Goal: Communication & Community: Answer question/provide support

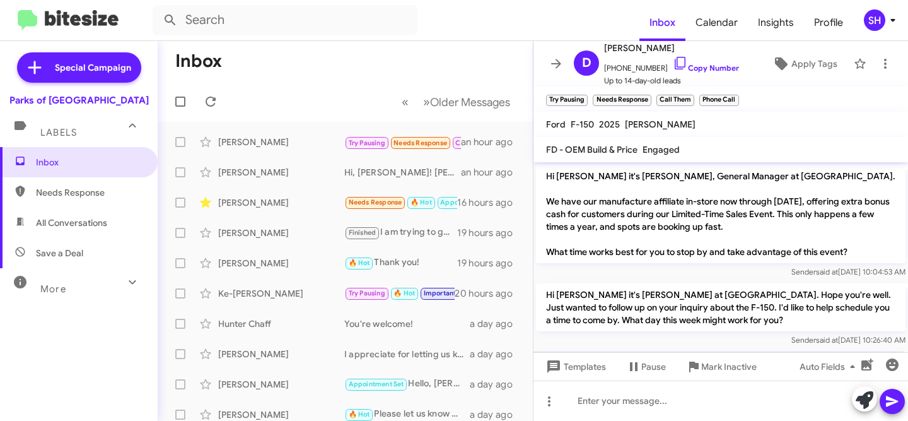
scroll to position [361, 0]
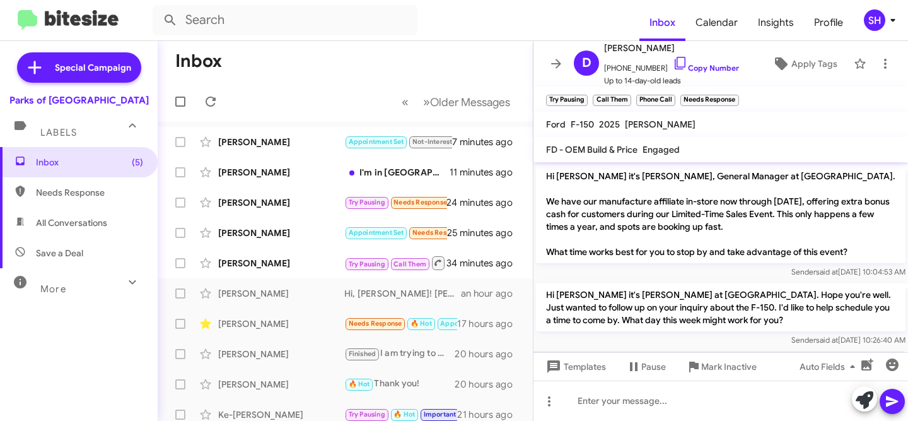
scroll to position [432, 0]
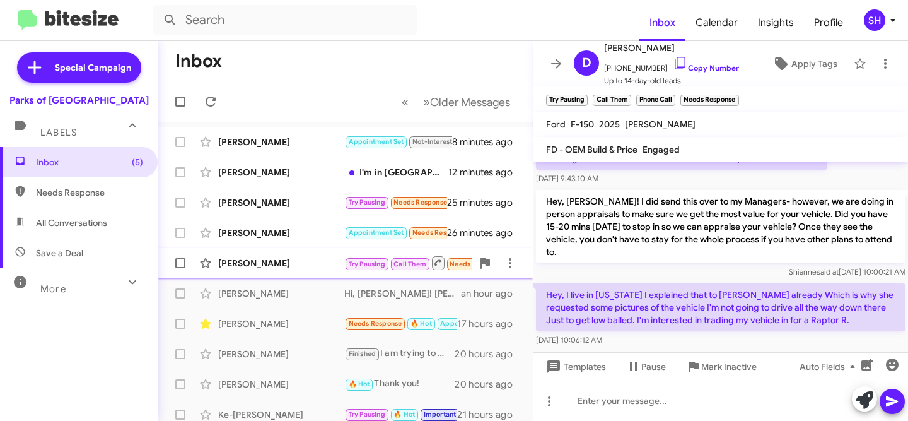
click at [295, 262] on div "[PERSON_NAME]" at bounding box center [281, 263] width 126 height 13
drag, startPoint x: 679, startPoint y: 49, endPoint x: 605, endPoint y: 47, distance: 74.4
click at [605, 47] on span "[PERSON_NAME]" at bounding box center [671, 47] width 135 height 15
copy span "[PERSON_NAME]"
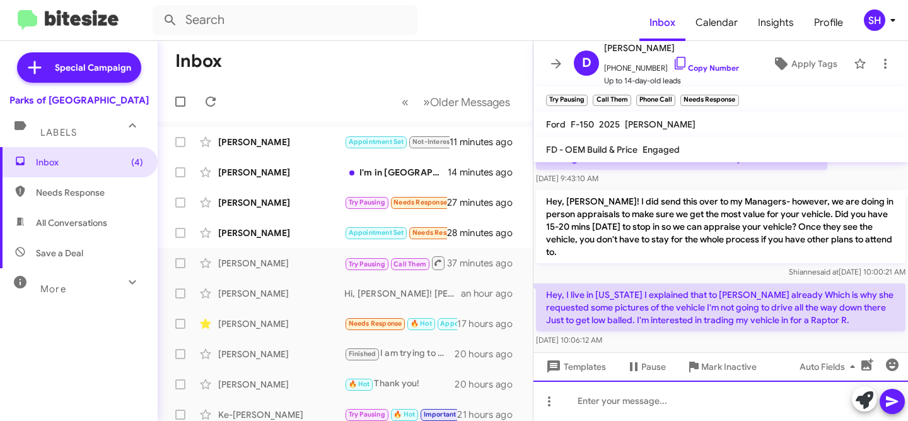
click at [607, 396] on div at bounding box center [720, 400] width 375 height 40
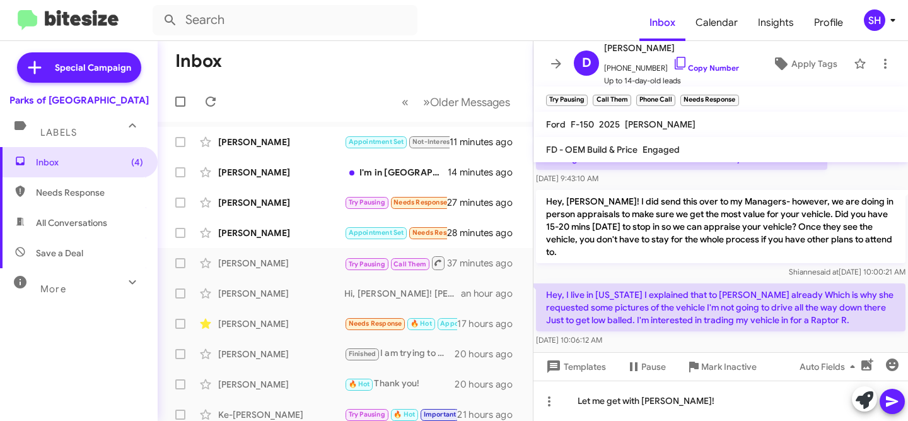
click at [893, 399] on icon at bounding box center [892, 401] width 12 height 11
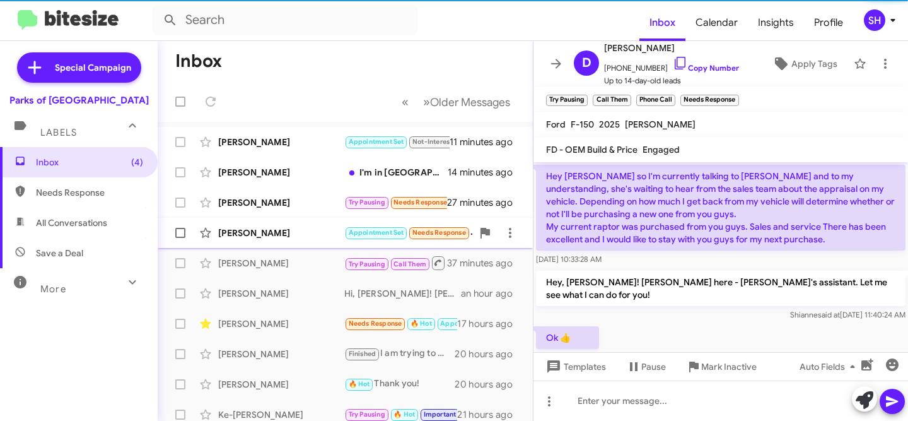
click at [303, 232] on div "[PERSON_NAME]" at bounding box center [281, 232] width 126 height 13
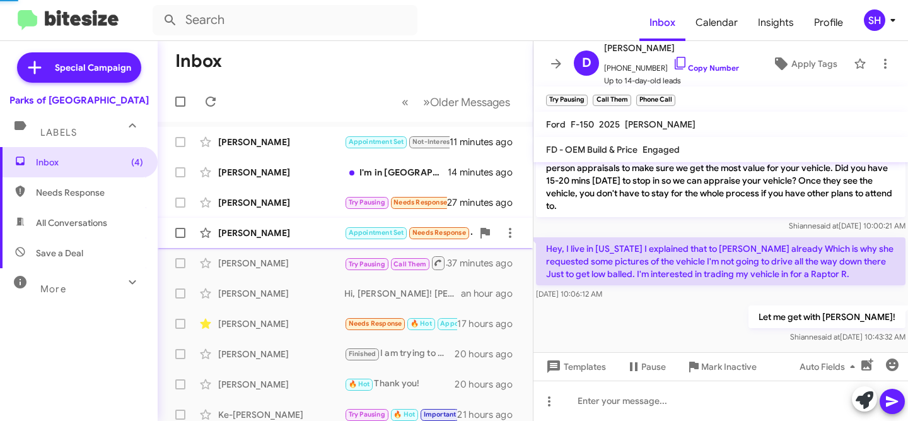
scroll to position [155, 0]
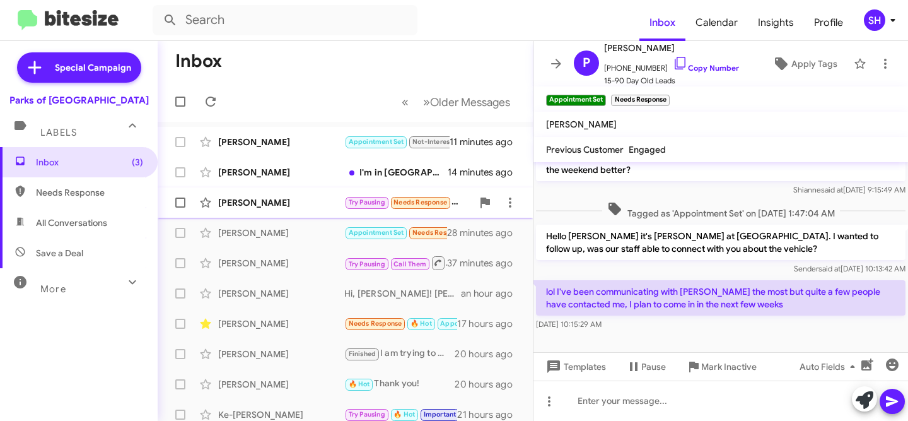
click at [306, 199] on div "[PERSON_NAME]" at bounding box center [281, 202] width 126 height 13
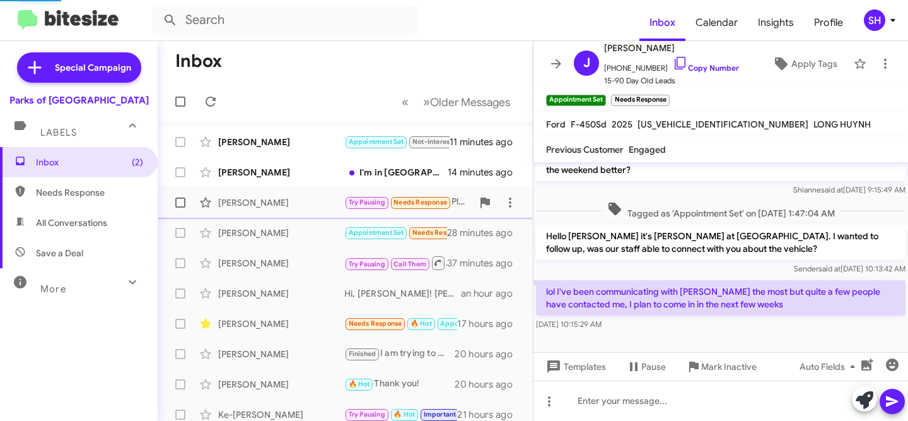
scroll to position [296, 0]
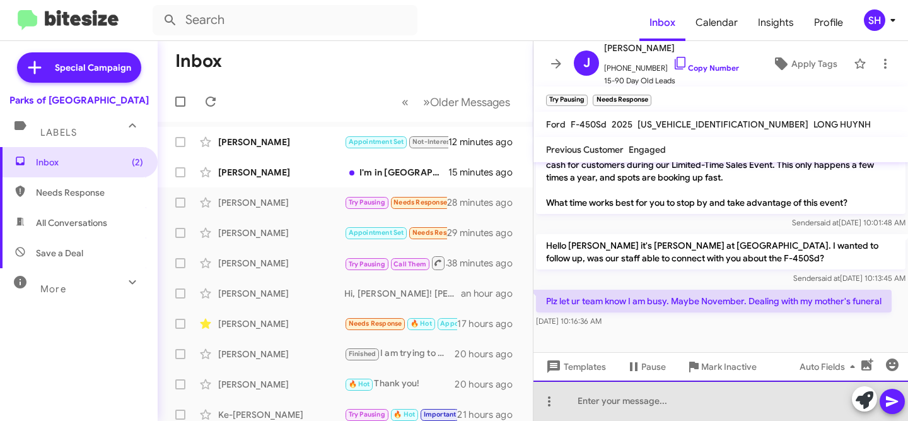
click at [654, 396] on div at bounding box center [720, 400] width 375 height 40
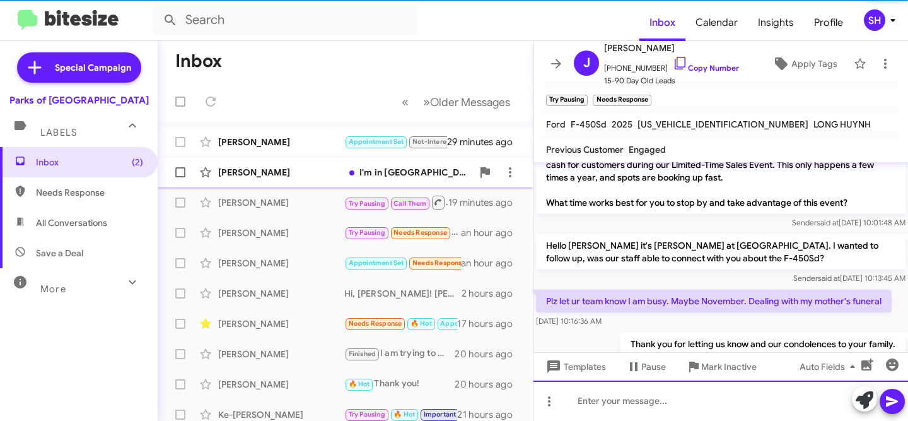
scroll to position [0, 0]
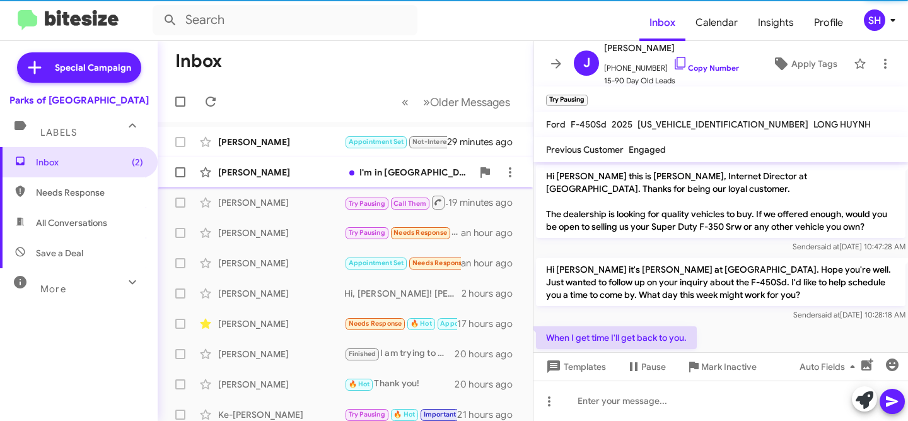
click at [397, 174] on div "I'm in Europe right now, I am only returning October 10" at bounding box center [408, 172] width 128 height 13
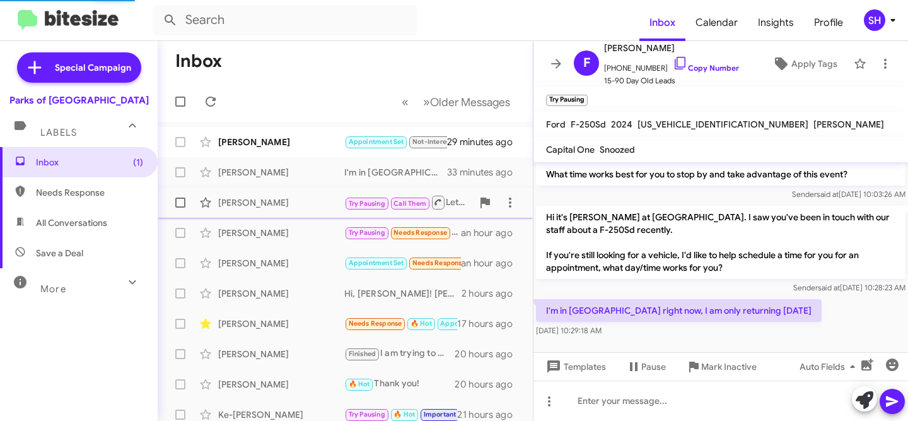
scroll to position [183, 0]
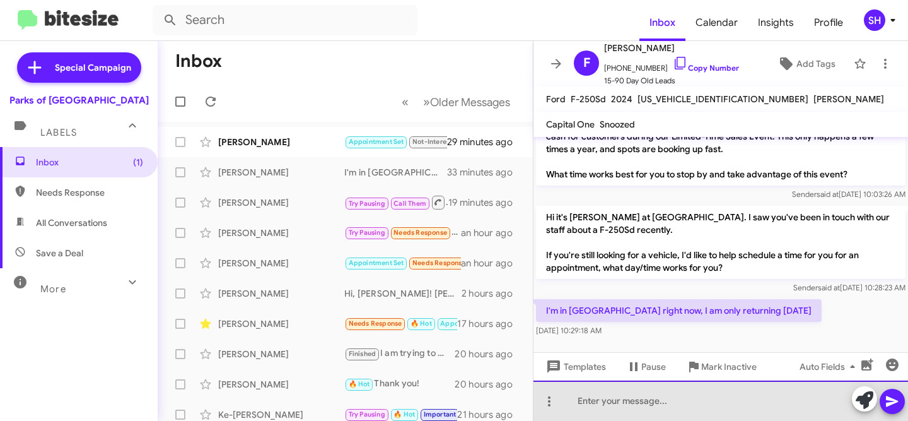
click at [735, 401] on div at bounding box center [720, 400] width 375 height 40
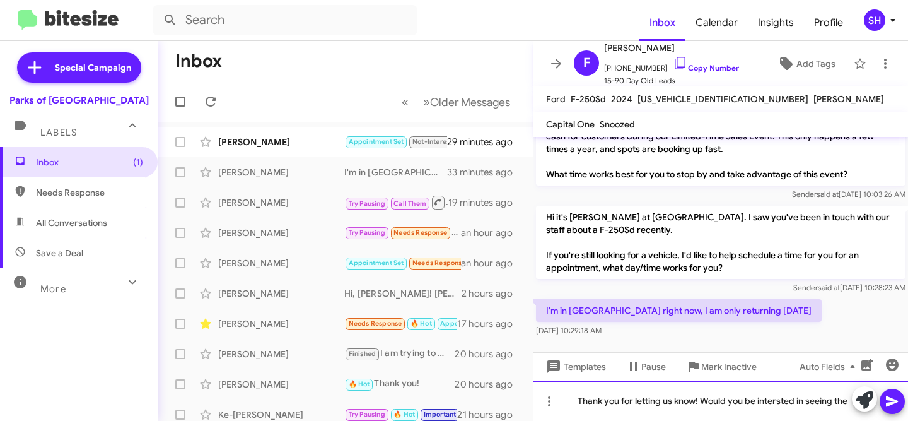
scroll to position [196, 0]
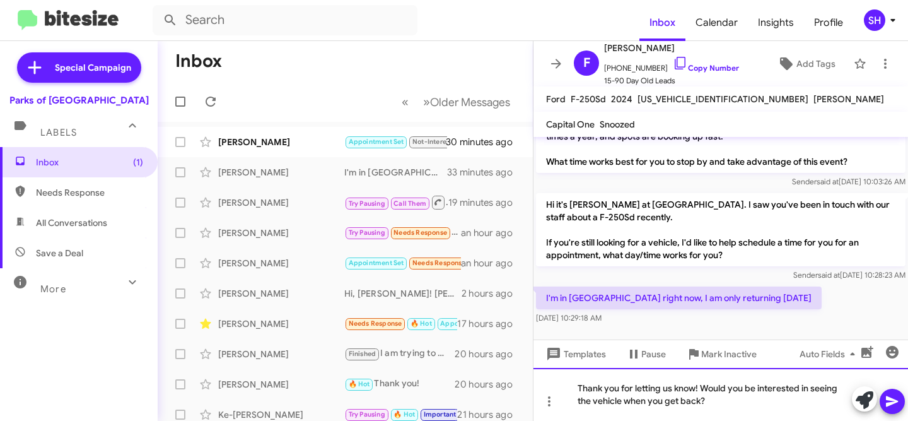
click at [751, 403] on div "Thank you for letting us know! Would you be interested in seeing the vehicle wh…" at bounding box center [720, 394] width 375 height 53
click at [895, 405] on icon at bounding box center [892, 400] width 15 height 15
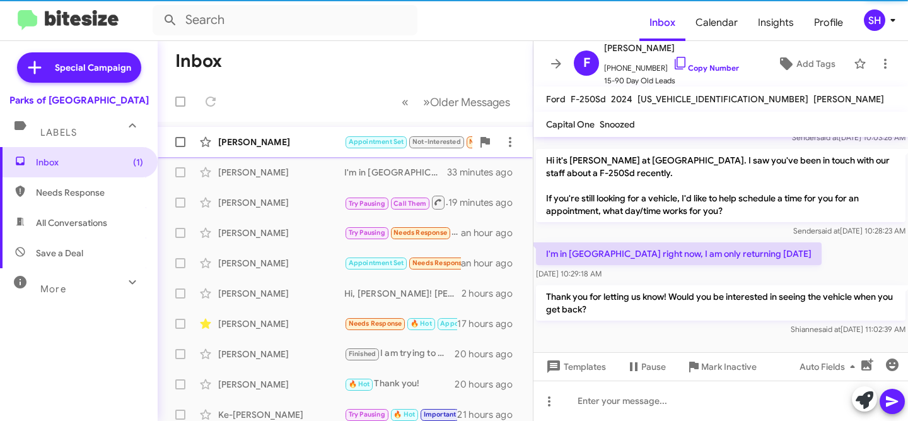
click at [261, 141] on div "[PERSON_NAME]" at bounding box center [281, 142] width 126 height 13
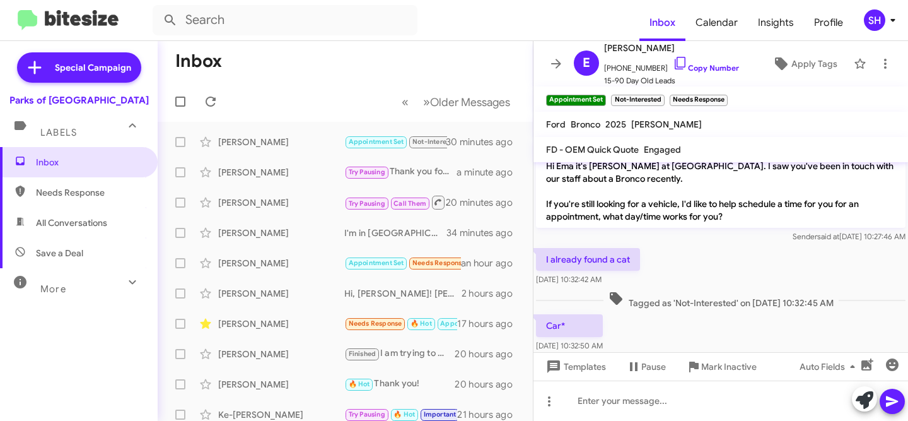
scroll to position [233, 0]
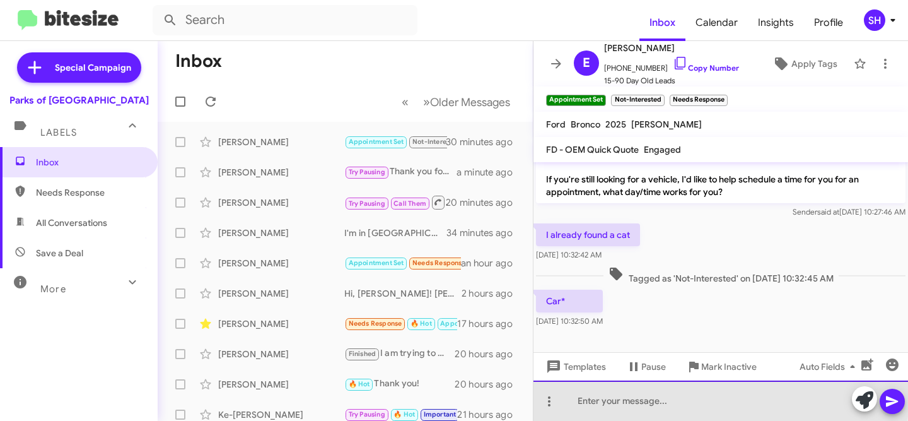
click at [608, 397] on div at bounding box center [720, 400] width 375 height 40
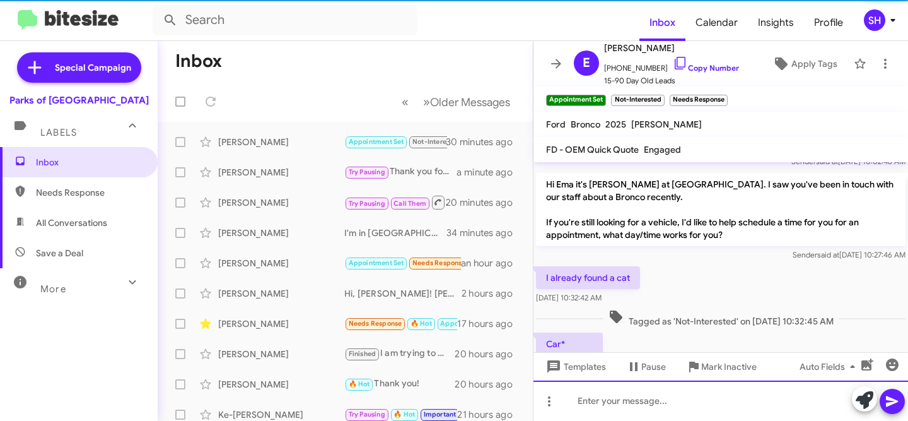
scroll to position [279, 0]
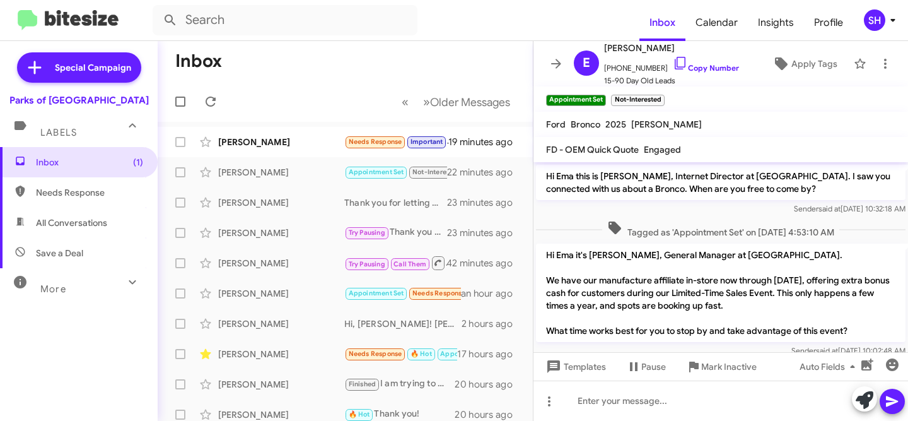
scroll to position [279, 0]
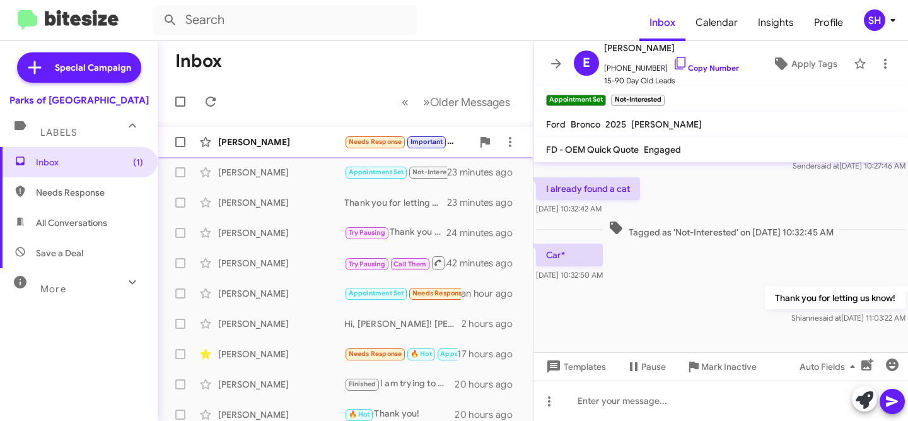
click at [298, 141] on div "[PERSON_NAME]" at bounding box center [281, 142] width 126 height 13
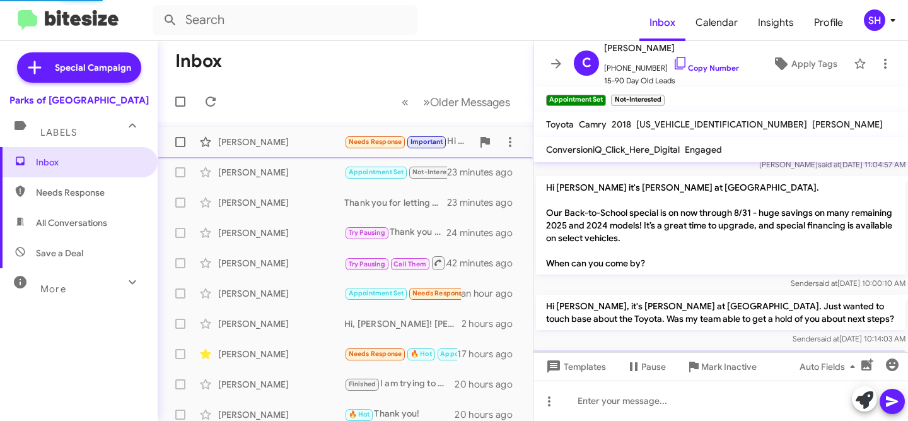
scroll to position [942, 0]
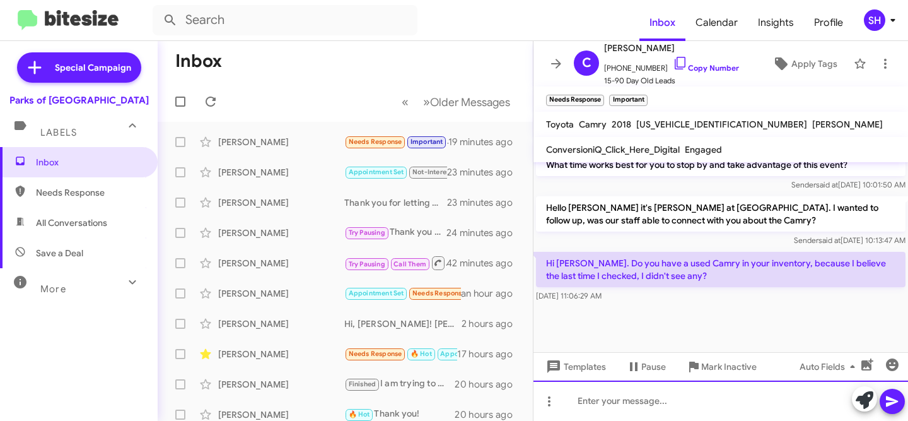
click at [663, 402] on div at bounding box center [720, 400] width 375 height 40
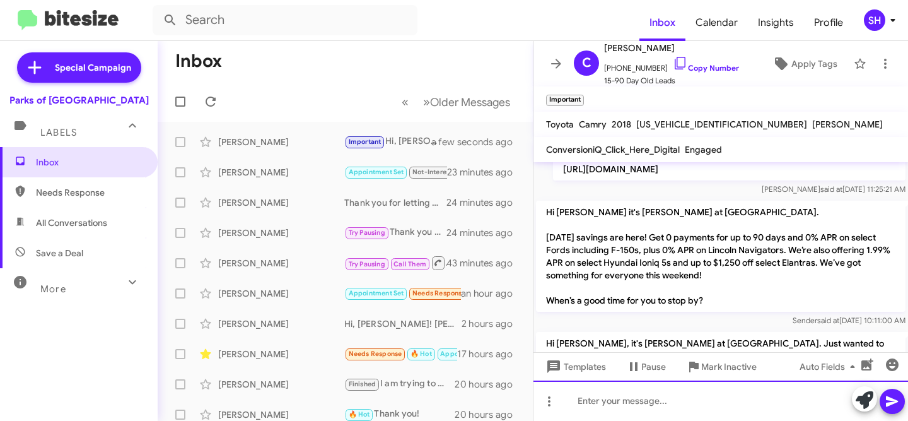
scroll to position [1034, 0]
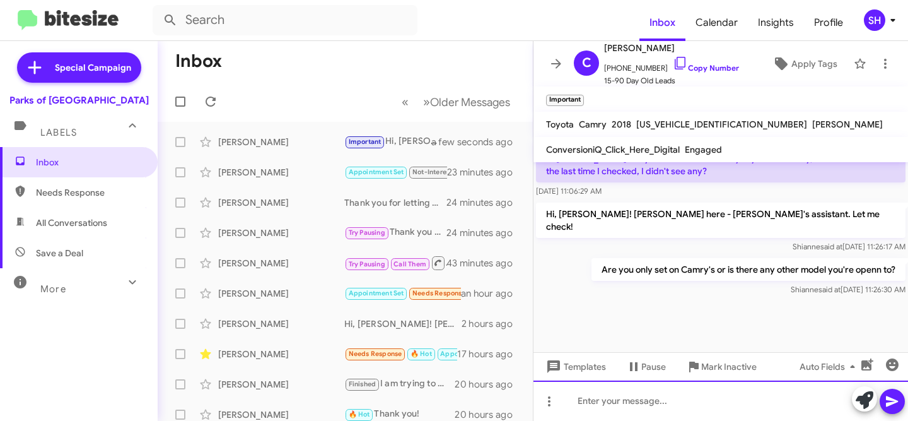
click at [663, 395] on div at bounding box center [720, 400] width 375 height 40
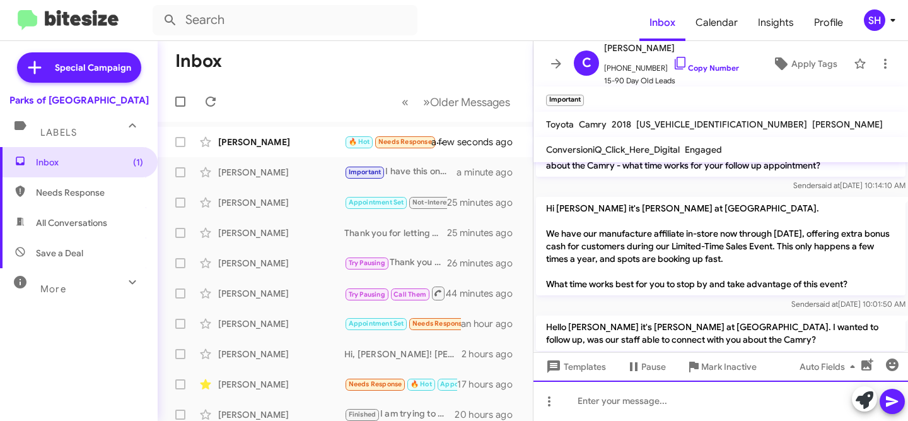
scroll to position [1118, 0]
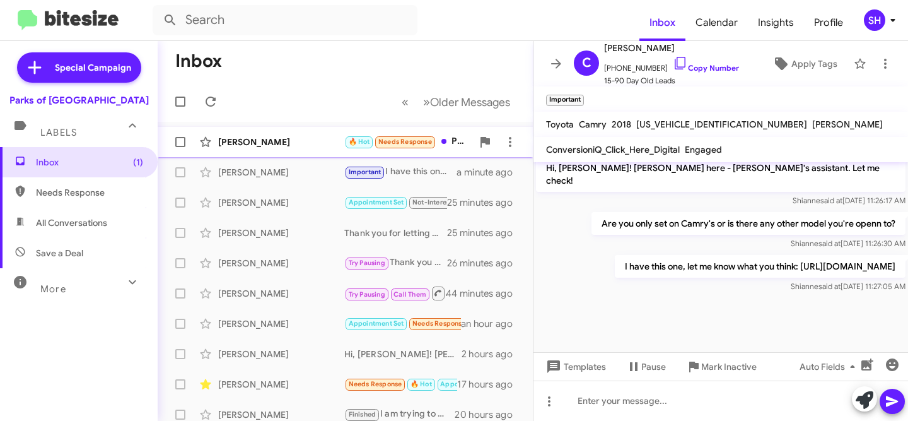
click at [299, 140] on div "[PERSON_NAME]" at bounding box center [281, 142] width 126 height 13
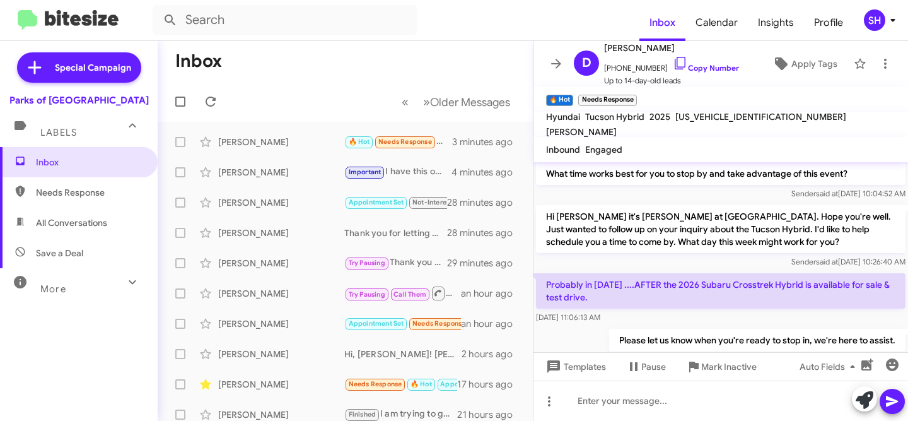
scroll to position [154, 0]
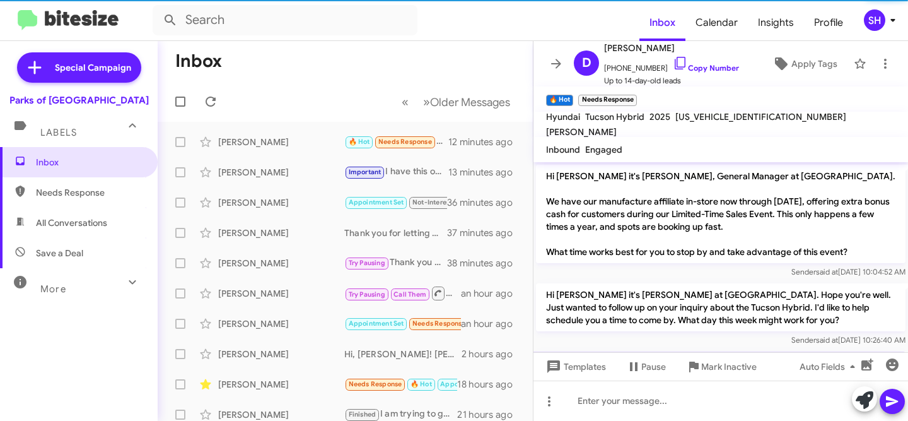
scroll to position [129, 0]
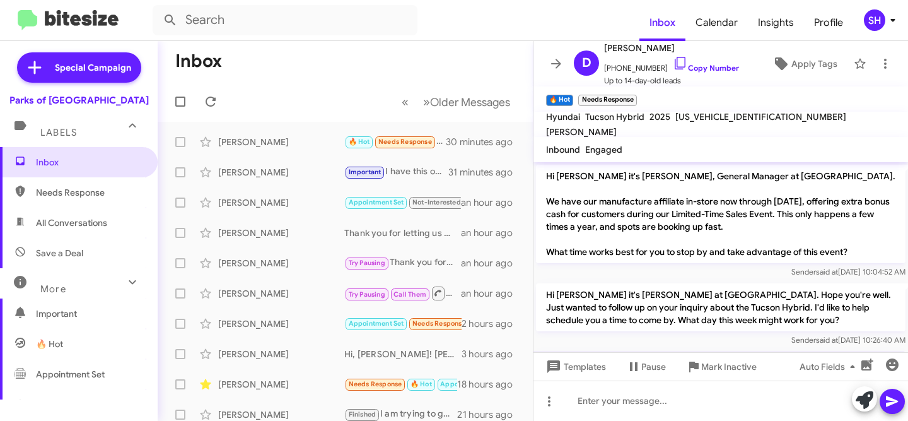
scroll to position [154, 0]
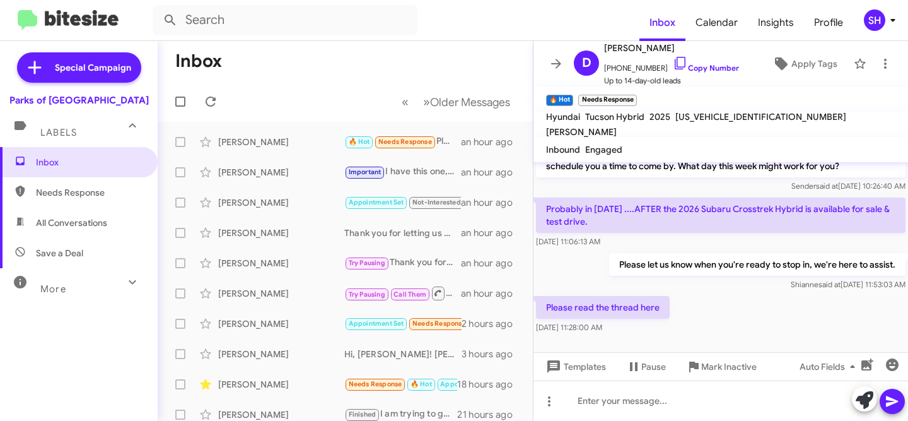
drag, startPoint x: 643, startPoint y: 225, endPoint x: 551, endPoint y: 209, distance: 92.9
click at [535, 206] on div "Probably in [DATE] ....AFTER the 2026 Subaru Crosstrek Hybrid is available for …" at bounding box center [720, 222] width 375 height 55
drag, startPoint x: 719, startPoint y: 264, endPoint x: 769, endPoint y: 267, distance: 50.5
click at [769, 267] on p "Please let us know when you're ready to stop in, we're here to assist." at bounding box center [757, 264] width 296 height 23
drag, startPoint x: 665, startPoint y: 309, endPoint x: 584, endPoint y: 293, distance: 82.9
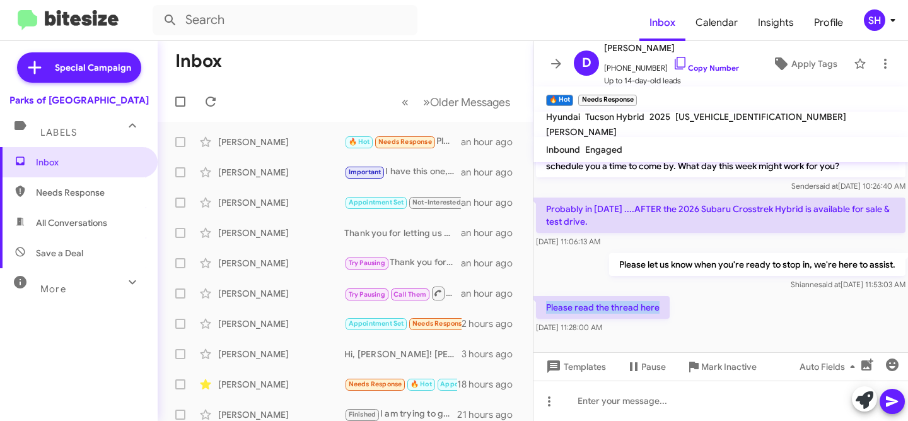
click at [545, 307] on p "Please read the thread here" at bounding box center [603, 307] width 134 height 23
click at [559, 67] on icon at bounding box center [556, 63] width 15 height 15
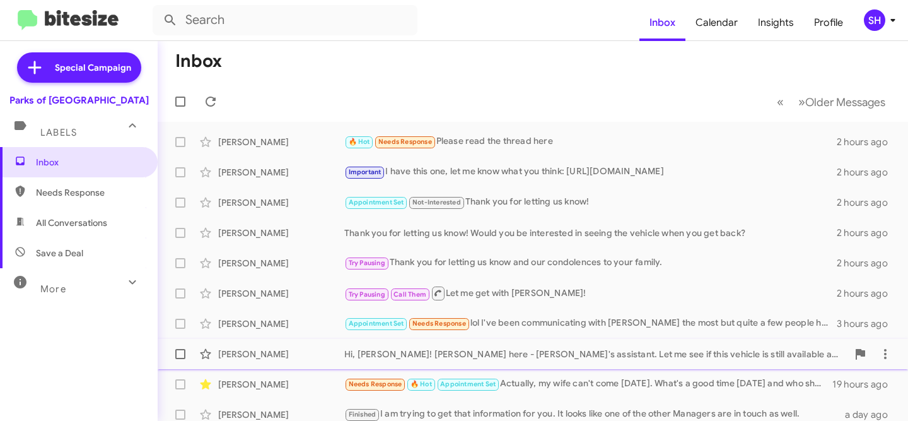
click at [280, 354] on div "[PERSON_NAME]" at bounding box center [281, 353] width 126 height 13
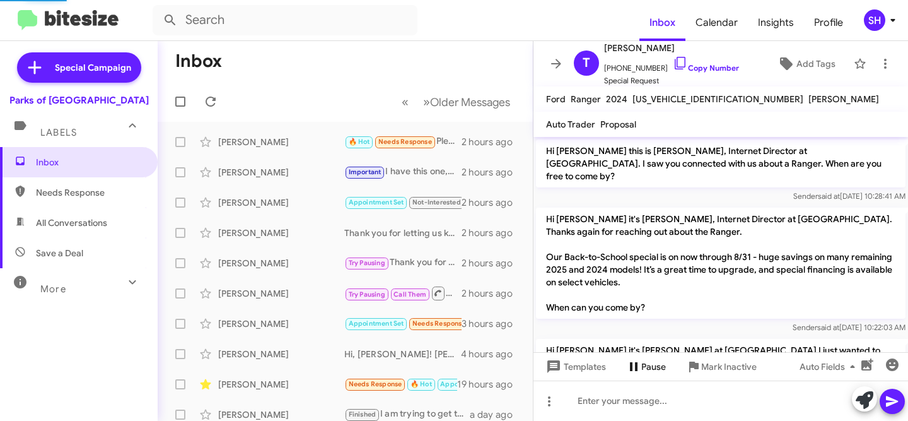
scroll to position [724, 0]
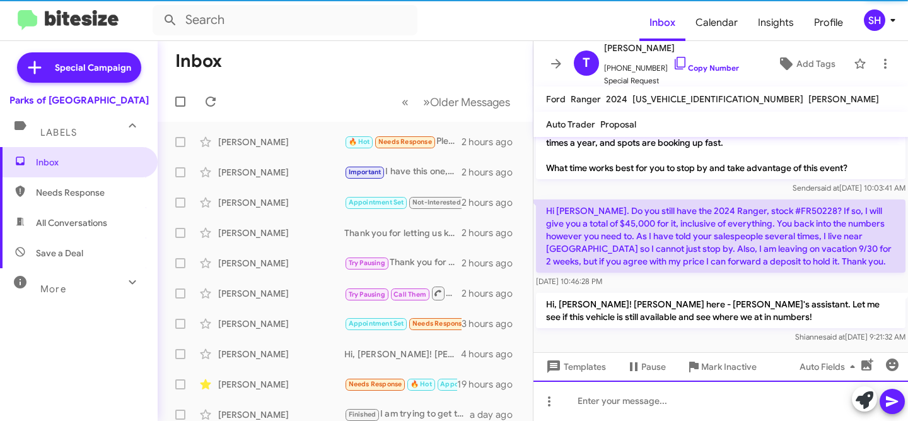
click at [672, 397] on div at bounding box center [720, 400] width 375 height 40
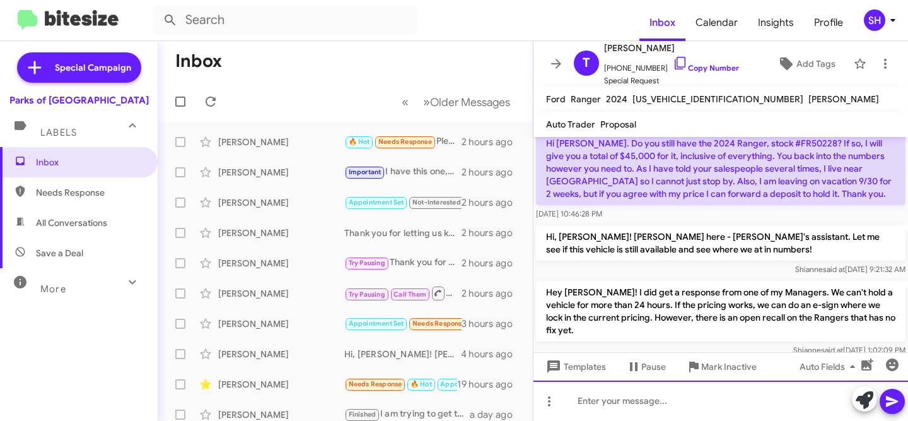
scroll to position [796, 0]
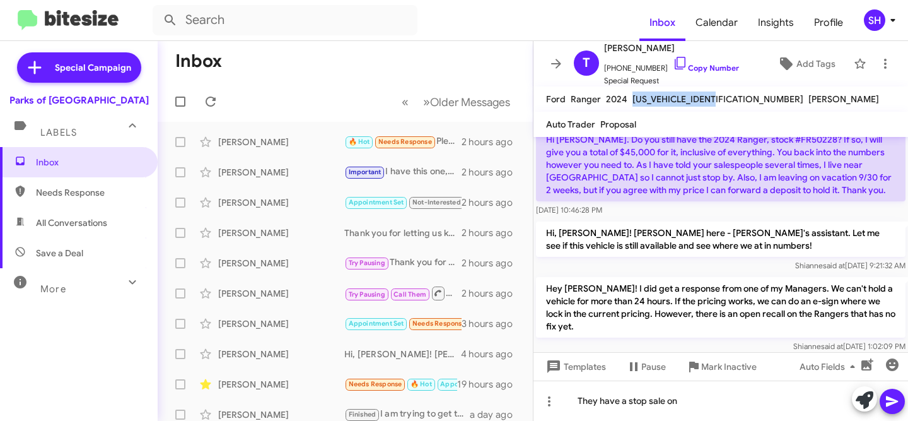
drag, startPoint x: 716, startPoint y: 100, endPoint x: 631, endPoint y: 101, distance: 85.8
click at [631, 101] on div "[US_VEHICLE_IDENTIFICATION_NUMBER]" at bounding box center [718, 98] width 176 height 15
copy span "[US_VEHICLE_IDENTIFICATION_NUMBER]"
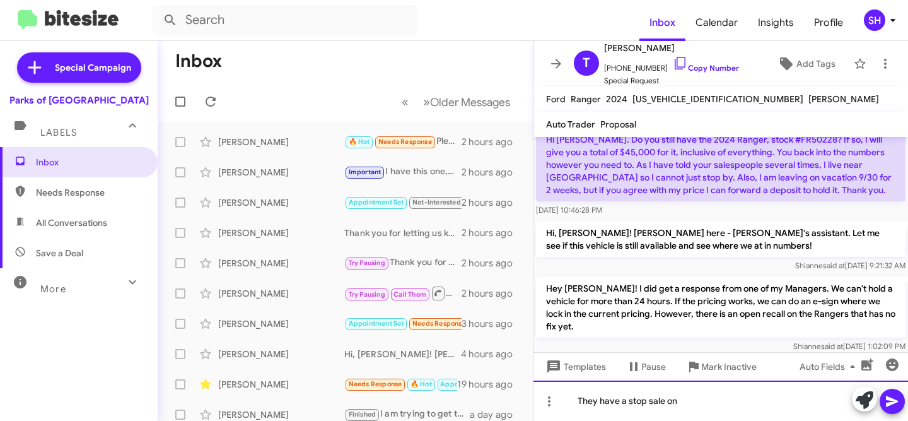
click at [707, 400] on div "They have a stop sale on" at bounding box center [720, 400] width 375 height 40
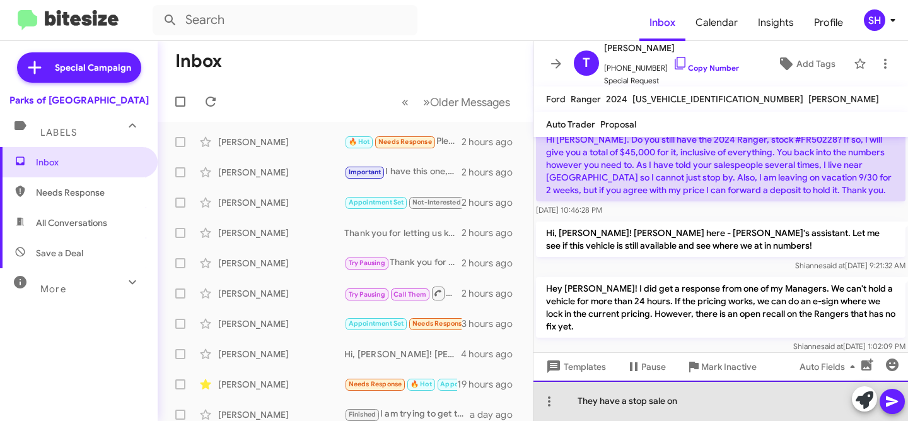
drag, startPoint x: 735, startPoint y: 399, endPoint x: 560, endPoint y: 379, distance: 175.8
click at [561, 379] on div "Hi Tim this is Shianne Harrison, Internet Director at Parks of Gainesville. I s…" at bounding box center [720, 279] width 375 height 284
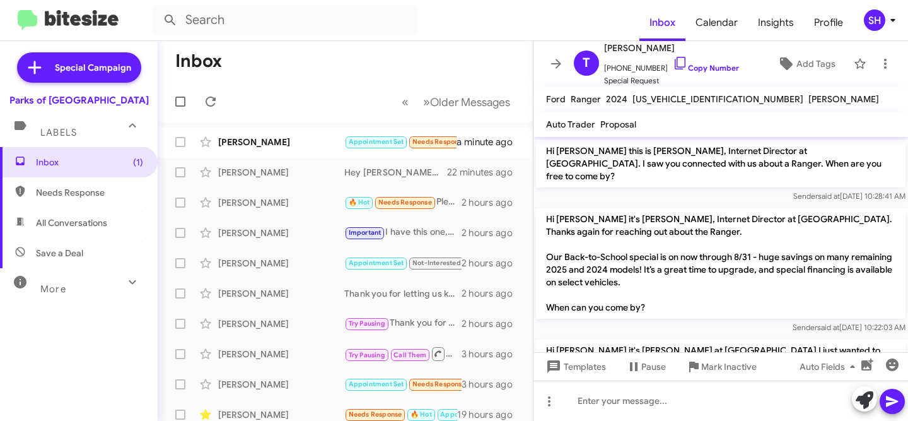
scroll to position [796, 0]
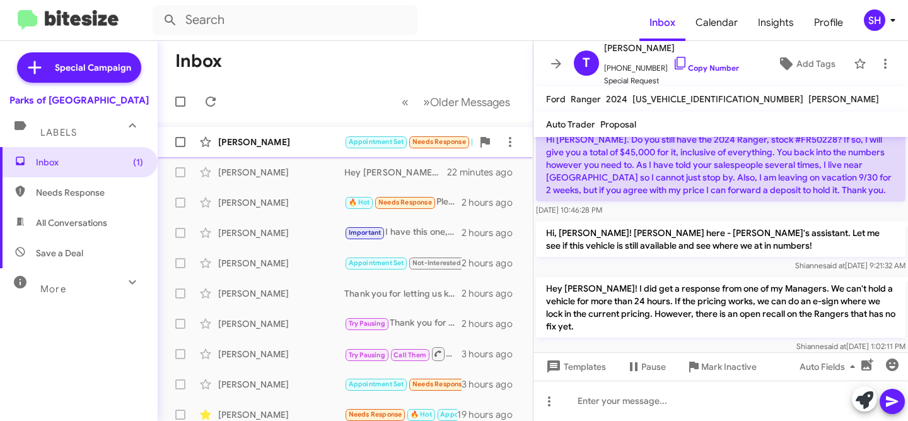
click at [267, 139] on div "[PERSON_NAME]" at bounding box center [281, 142] width 126 height 13
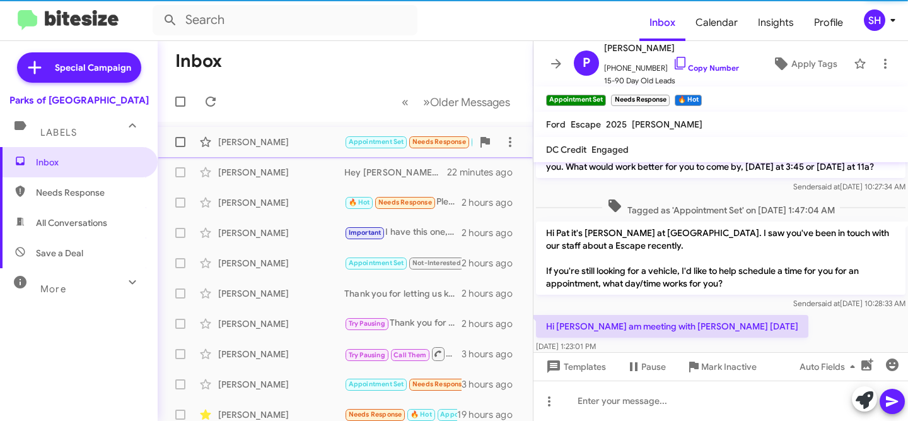
scroll to position [327, 0]
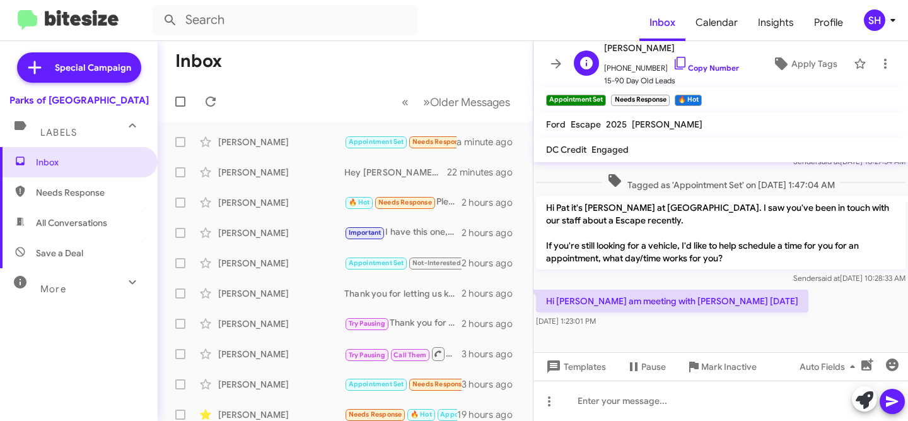
click at [690, 74] on span "15-90 Day Old Leads" at bounding box center [671, 80] width 135 height 13
drag, startPoint x: 695, startPoint y: 68, endPoint x: 683, endPoint y: 61, distance: 13.8
click at [695, 68] on link "Copy Number" at bounding box center [706, 67] width 66 height 9
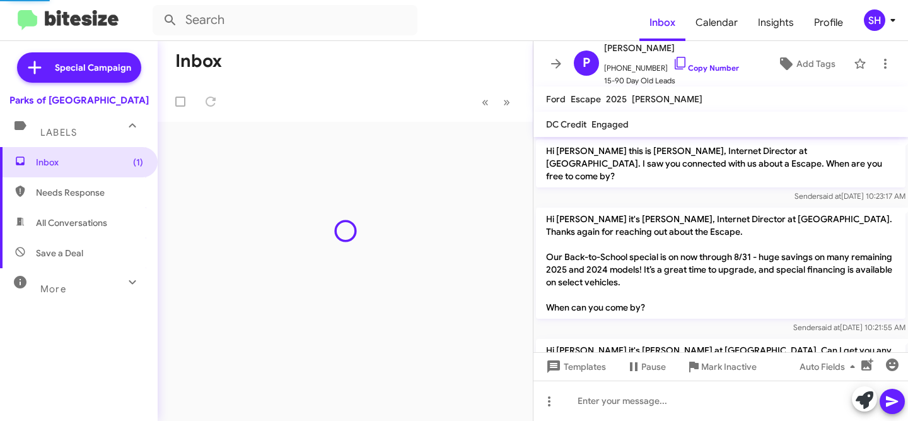
scroll to position [302, 0]
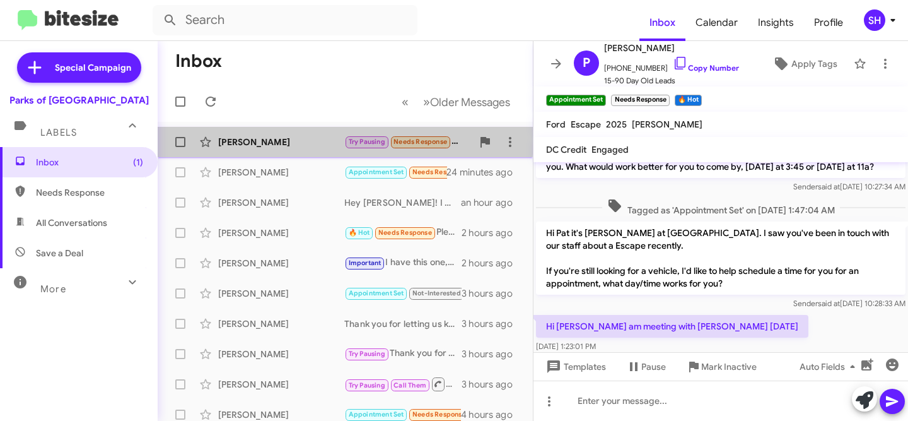
click at [301, 138] on div "[PERSON_NAME]" at bounding box center [281, 142] width 126 height 13
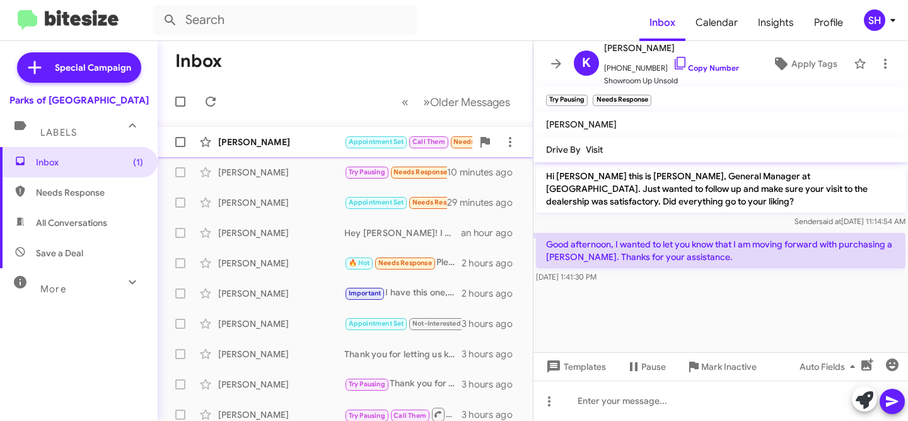
click at [291, 139] on div "[PERSON_NAME]" at bounding box center [281, 142] width 126 height 13
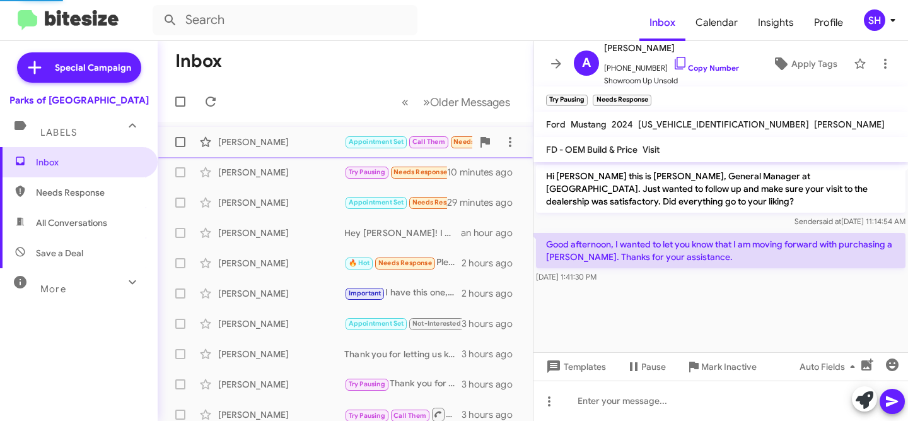
scroll to position [810, 0]
